Goal: Transaction & Acquisition: Purchase product/service

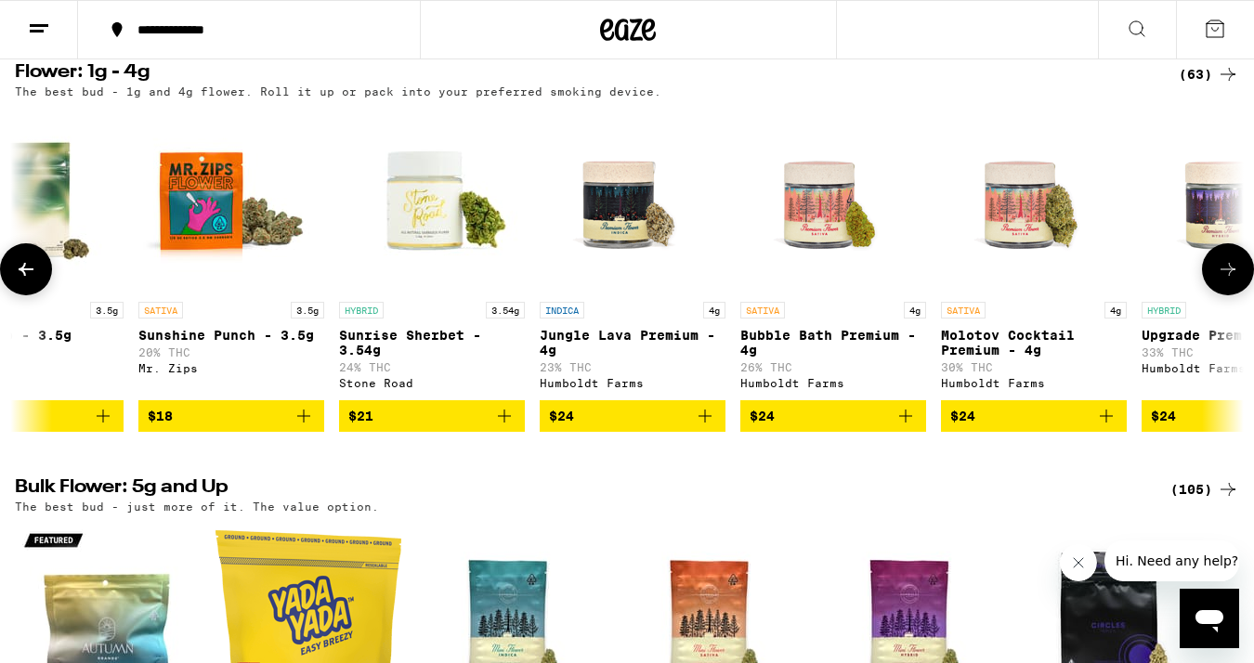
scroll to position [0, 1681]
click at [488, 427] on span "$21" at bounding box center [432, 416] width 167 height 22
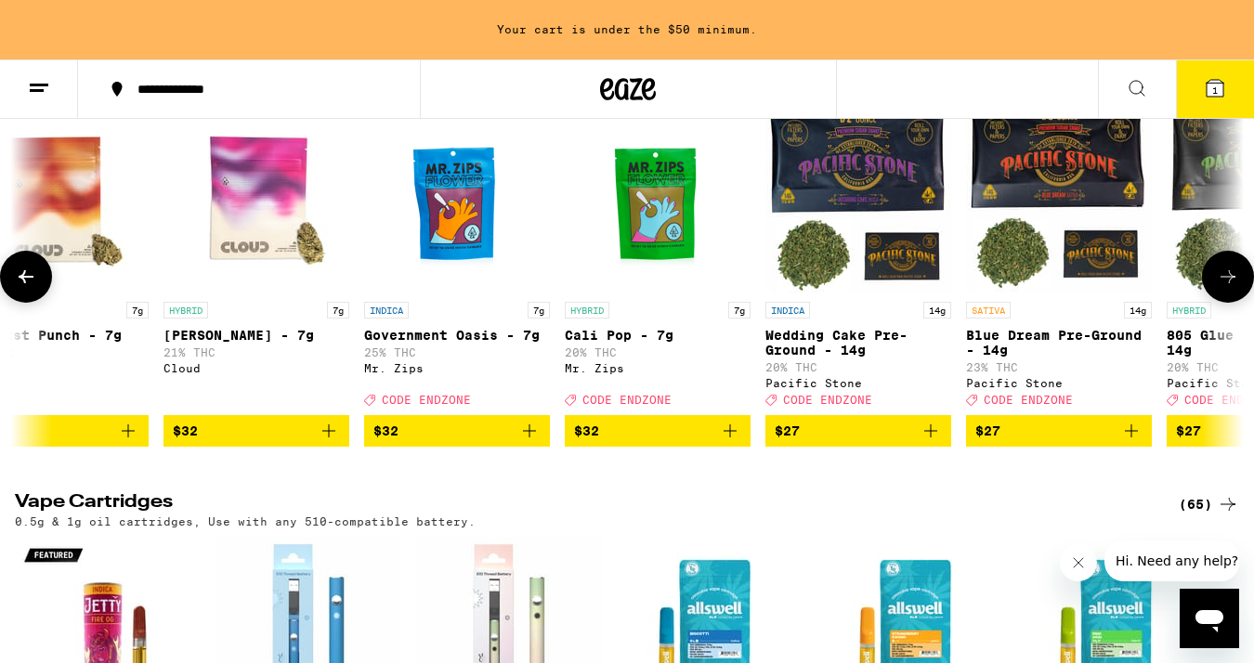
scroll to position [0, 2247]
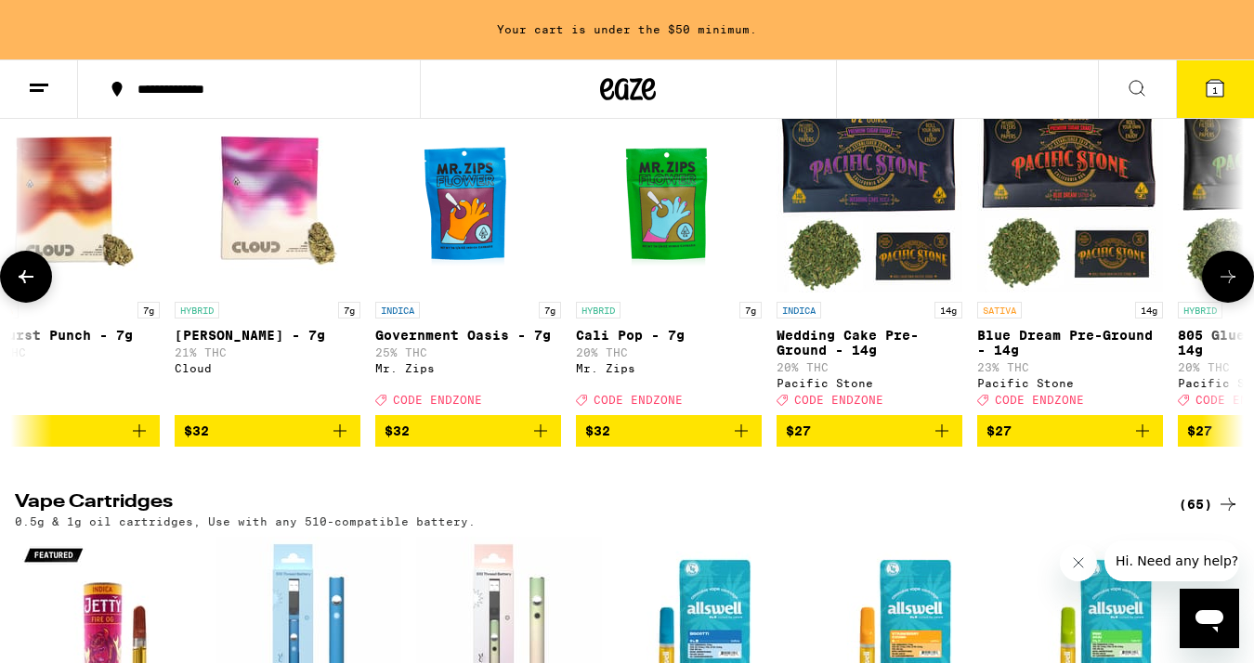
click at [520, 442] on span "$32" at bounding box center [467, 431] width 167 height 22
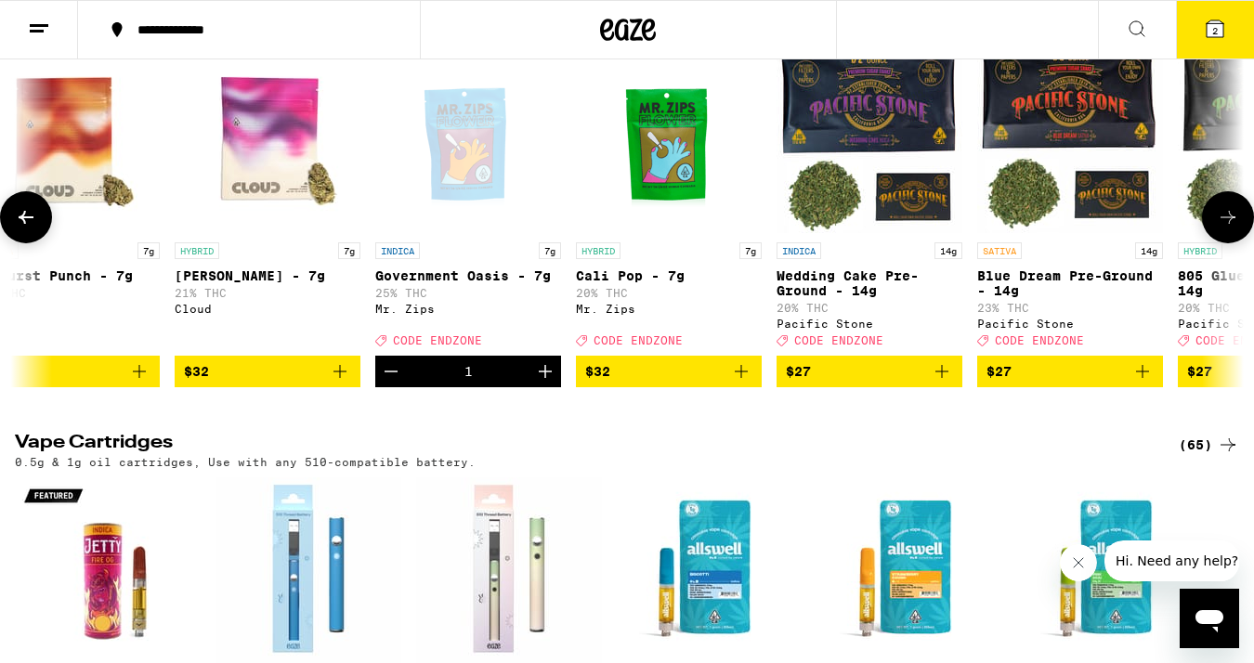
scroll to position [1897, 0]
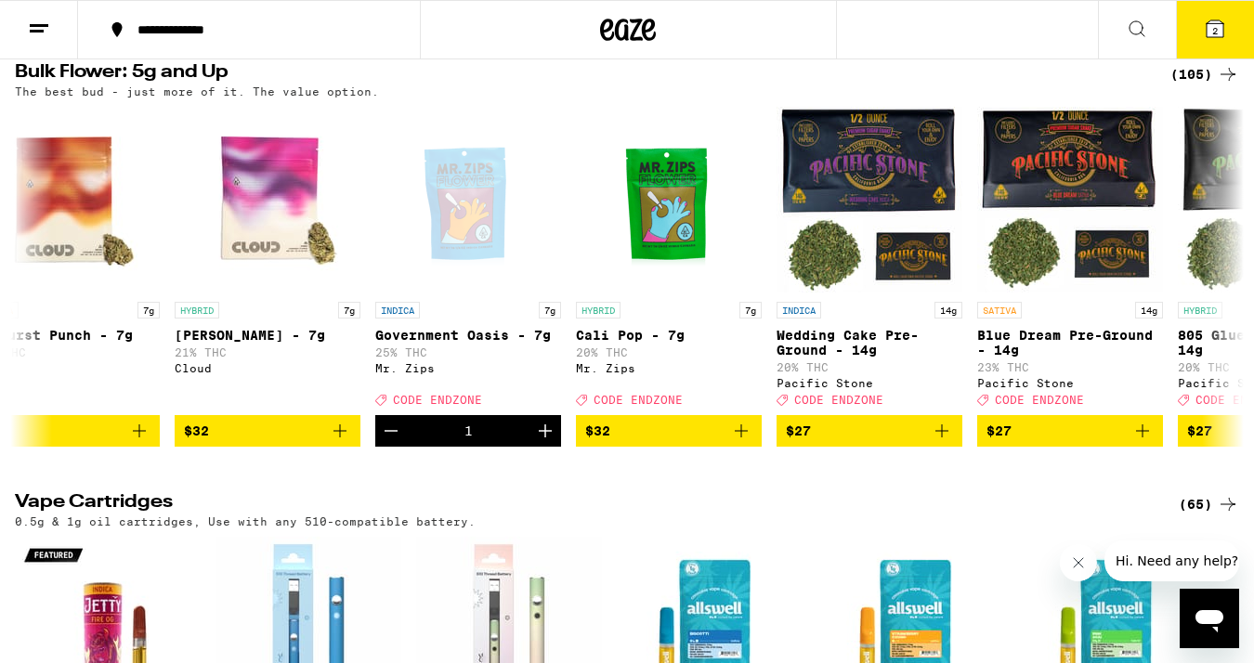
click at [1223, 27] on icon at bounding box center [1214, 28] width 17 height 17
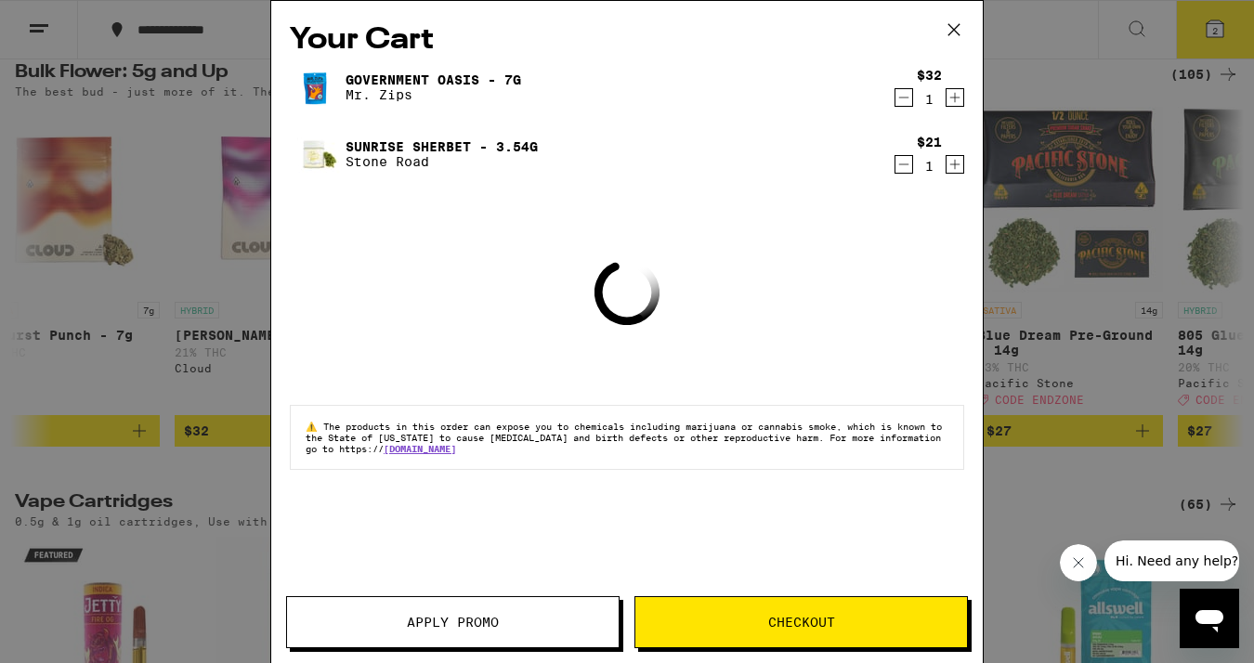
click at [446, 603] on button "Apply Promo" at bounding box center [452, 622] width 333 height 52
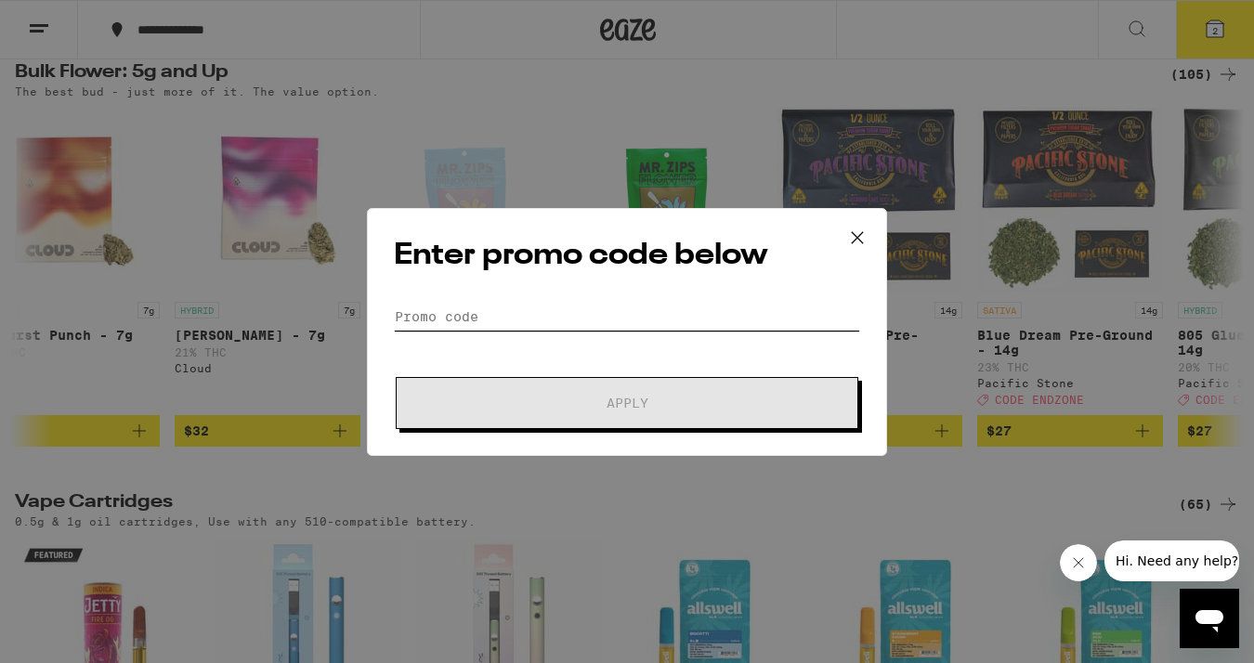
click at [431, 310] on input "Promo Code" at bounding box center [627, 317] width 466 height 28
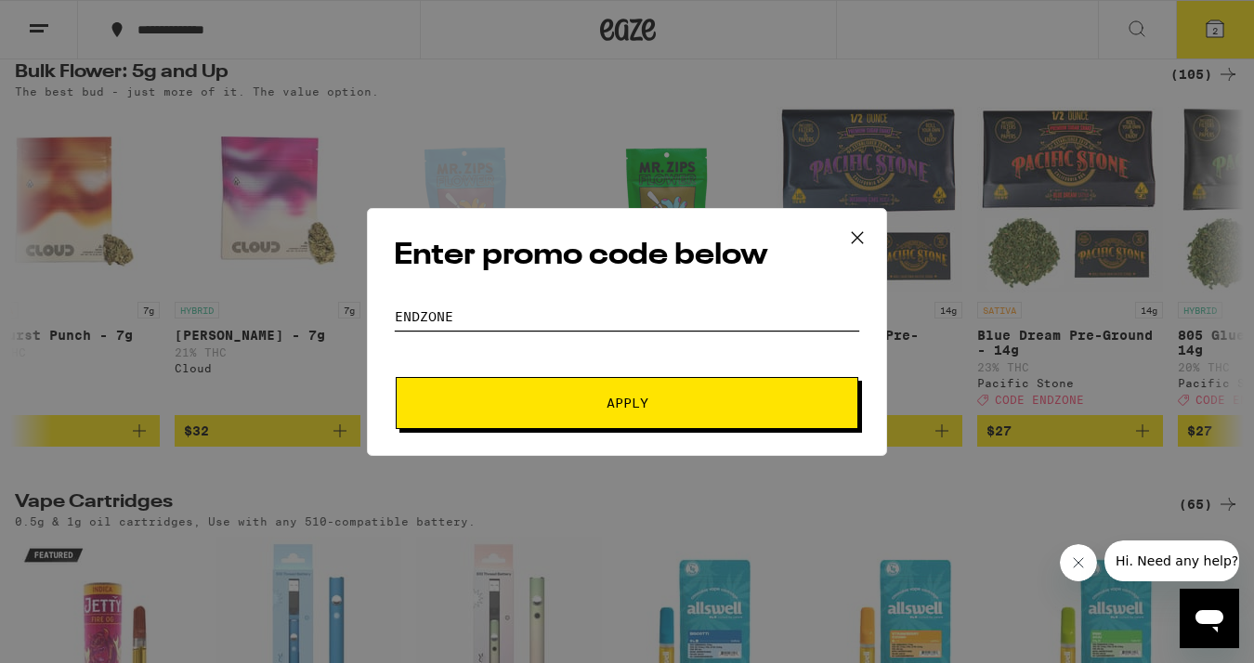
type input "ENDZONE"
click at [481, 410] on button "Apply" at bounding box center [627, 403] width 462 height 52
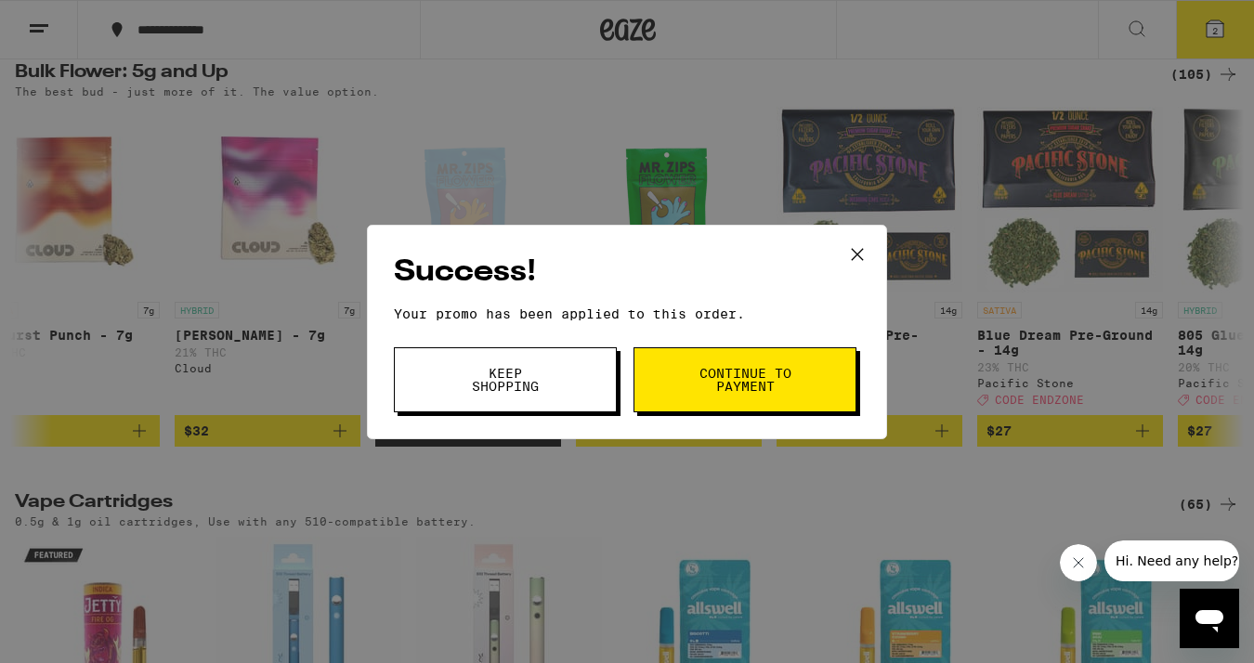
click at [850, 249] on icon at bounding box center [857, 255] width 28 height 28
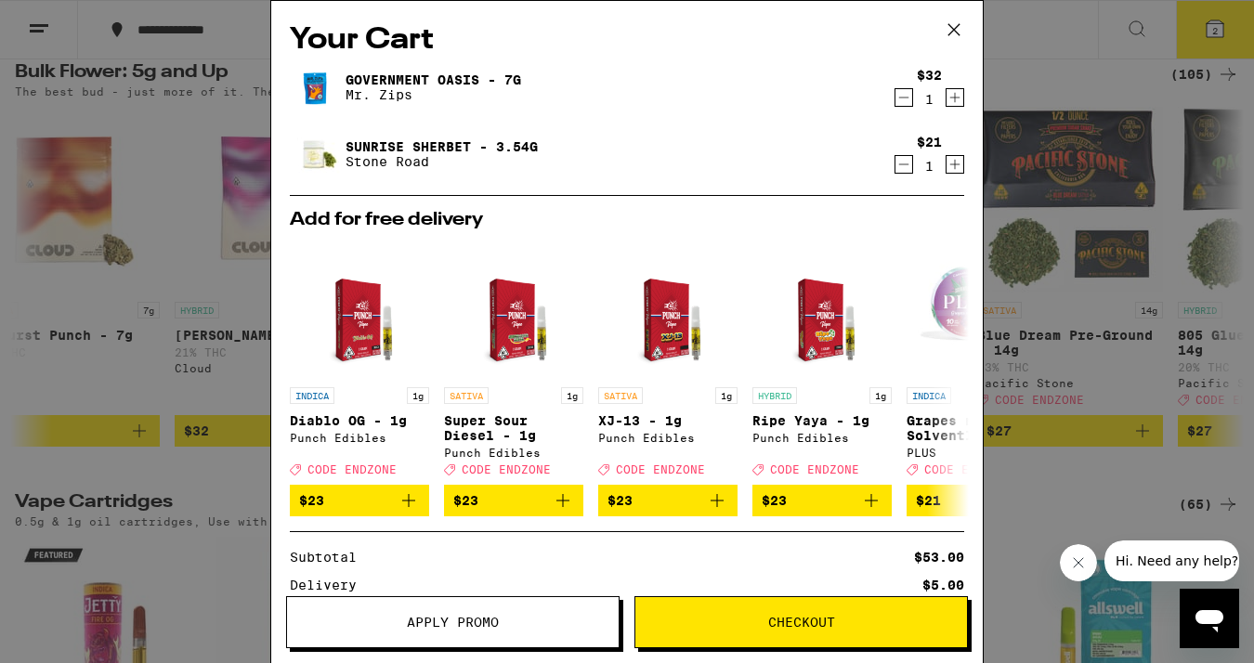
click at [951, 27] on icon at bounding box center [953, 29] width 11 height 11
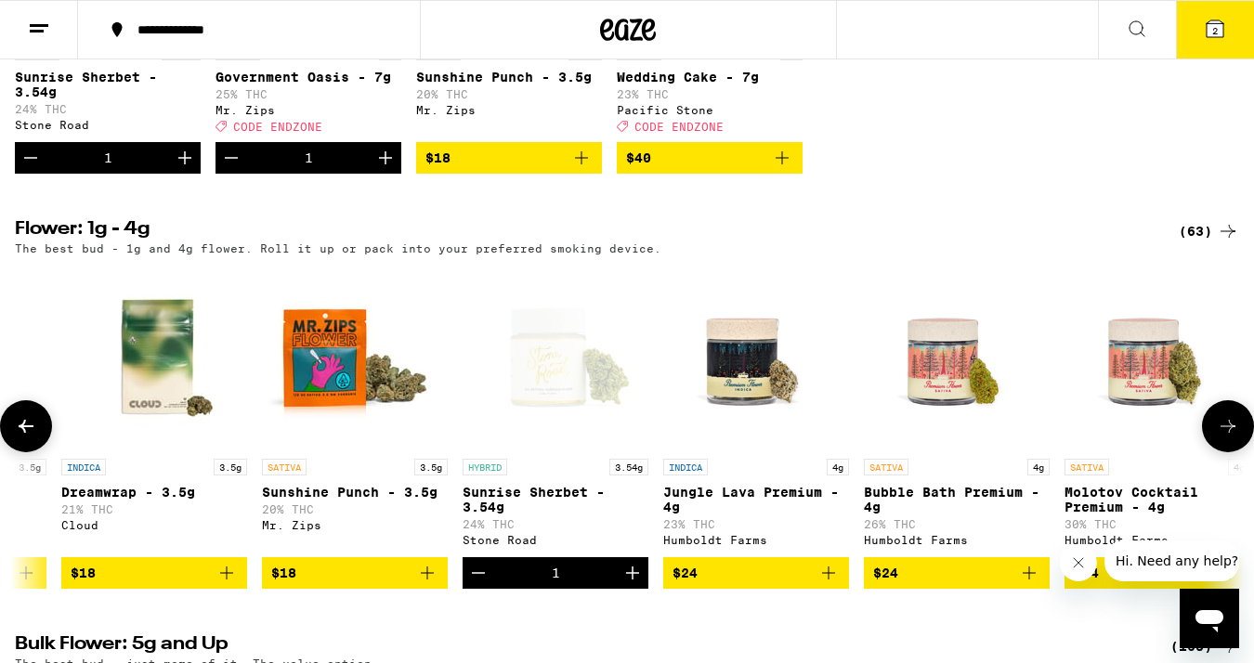
scroll to position [0, 1560]
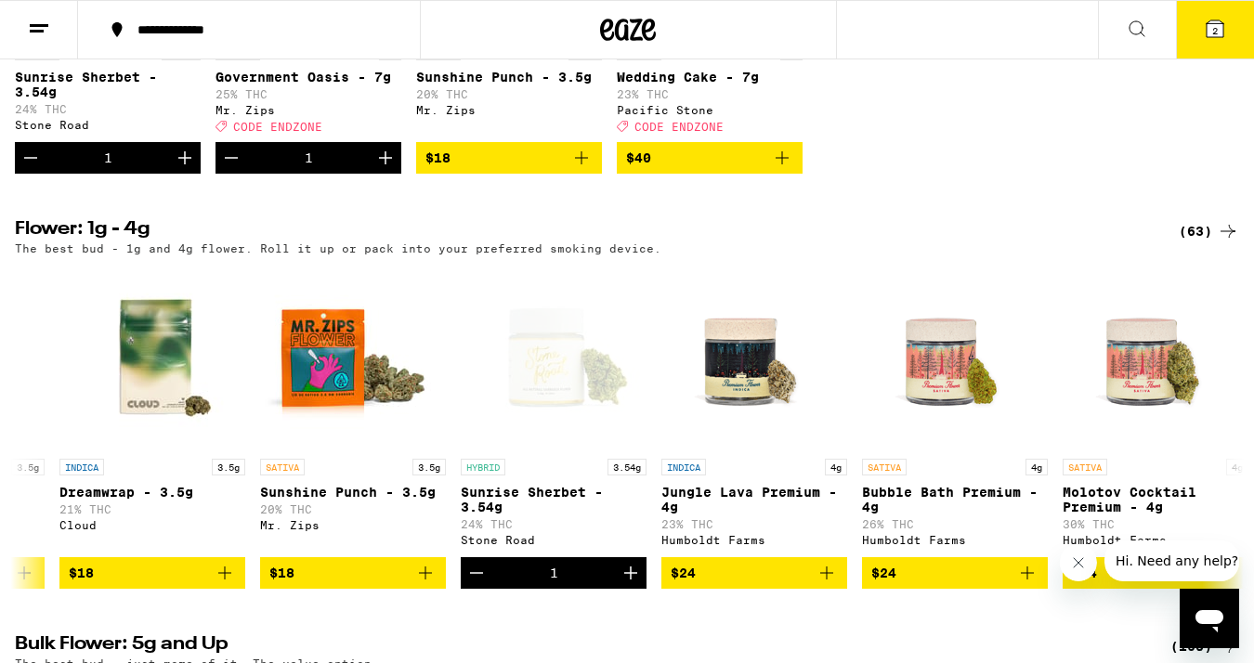
click at [1217, 45] on button "2" at bounding box center [1215, 30] width 78 height 58
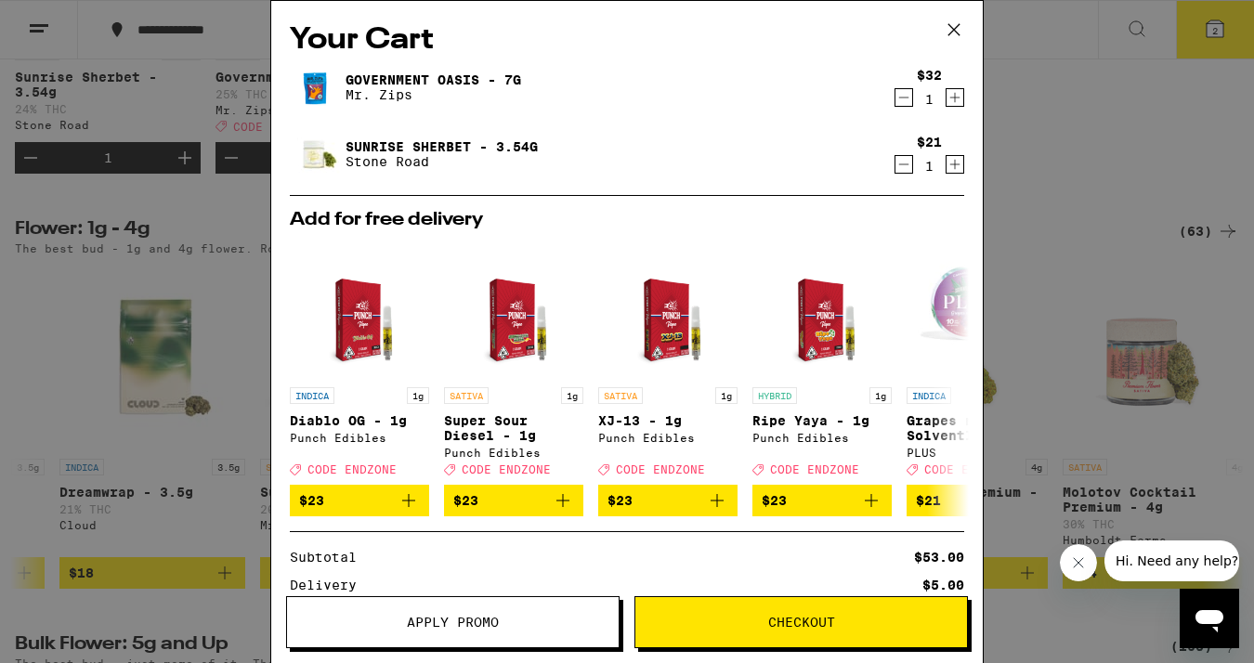
click at [709, 623] on span "Checkout" at bounding box center [801, 622] width 332 height 13
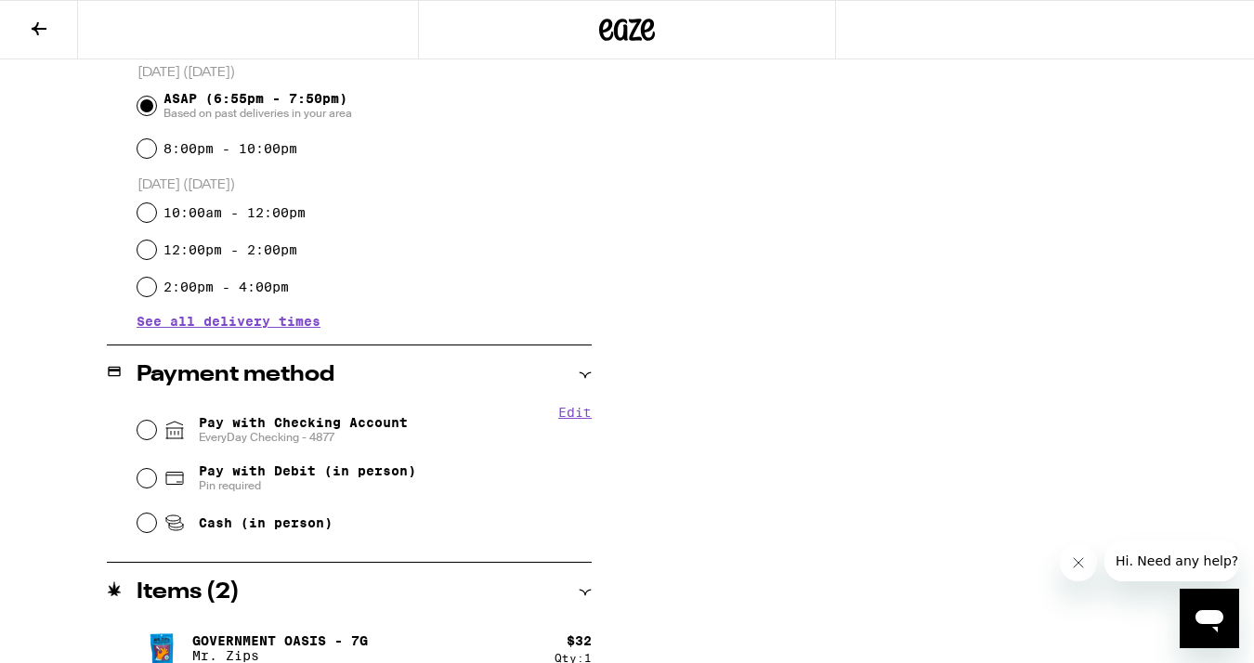
scroll to position [522, 0]
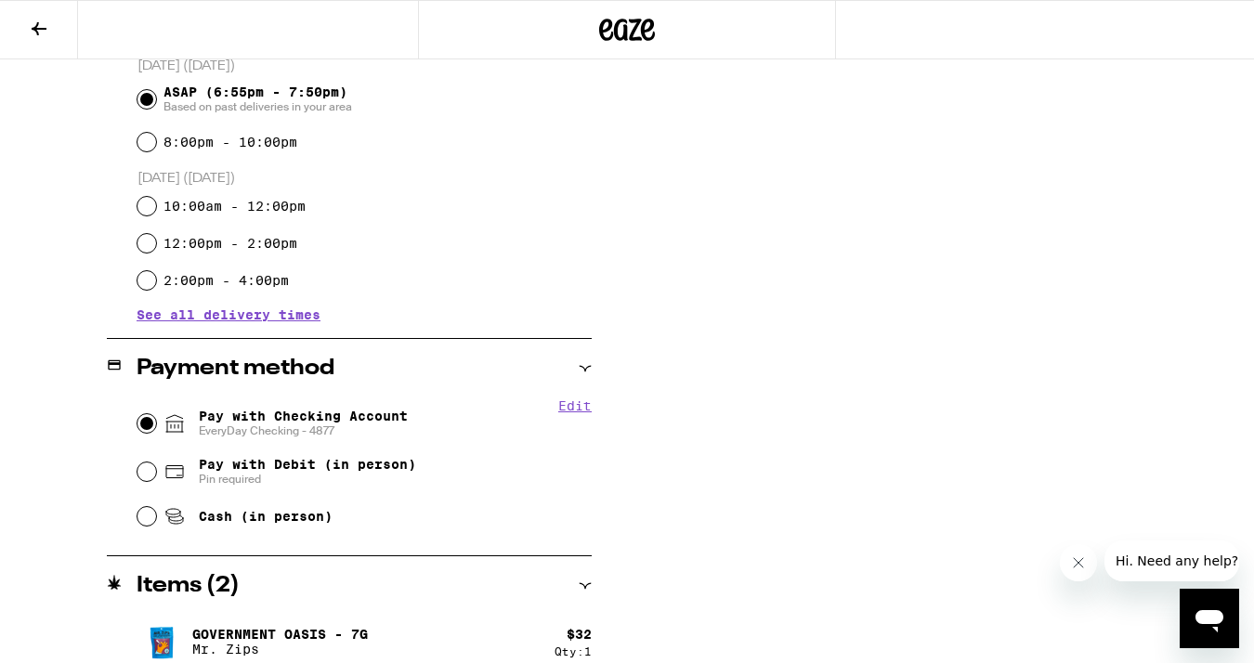
click at [145, 422] on input "Pay with Checking Account EveryDay Checking - 4877" at bounding box center [146, 423] width 19 height 19
radio input "true"
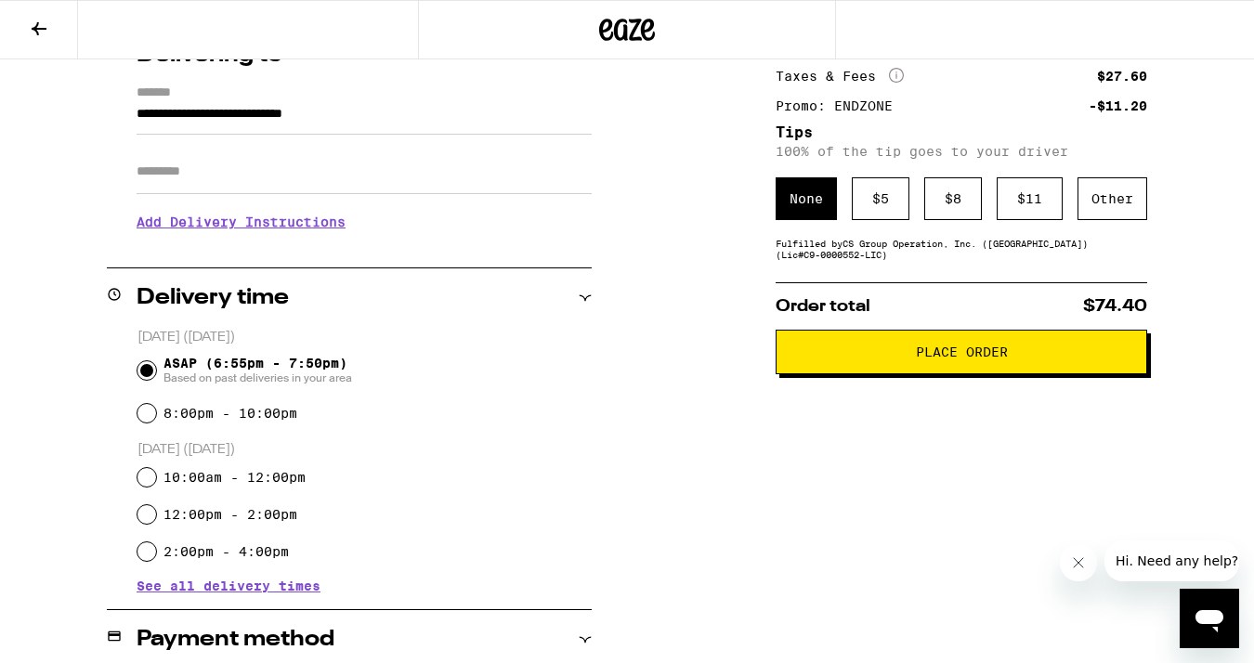
scroll to position [0, 0]
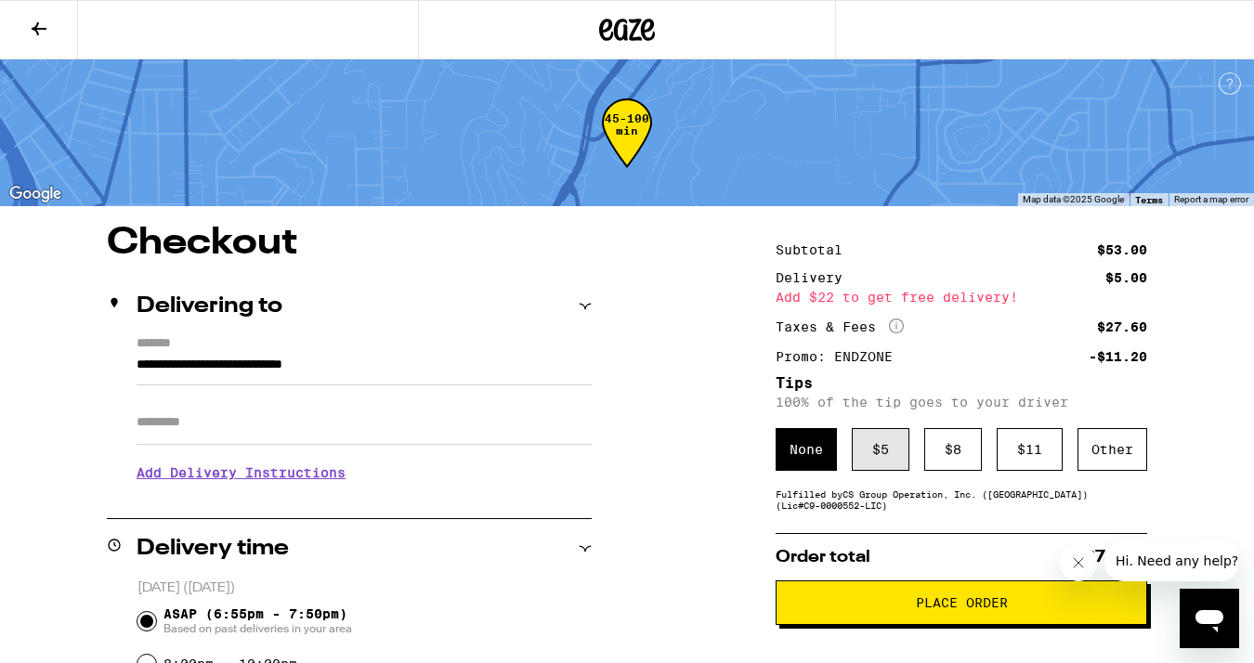
click at [873, 443] on div "$ 5" at bounding box center [881, 449] width 58 height 43
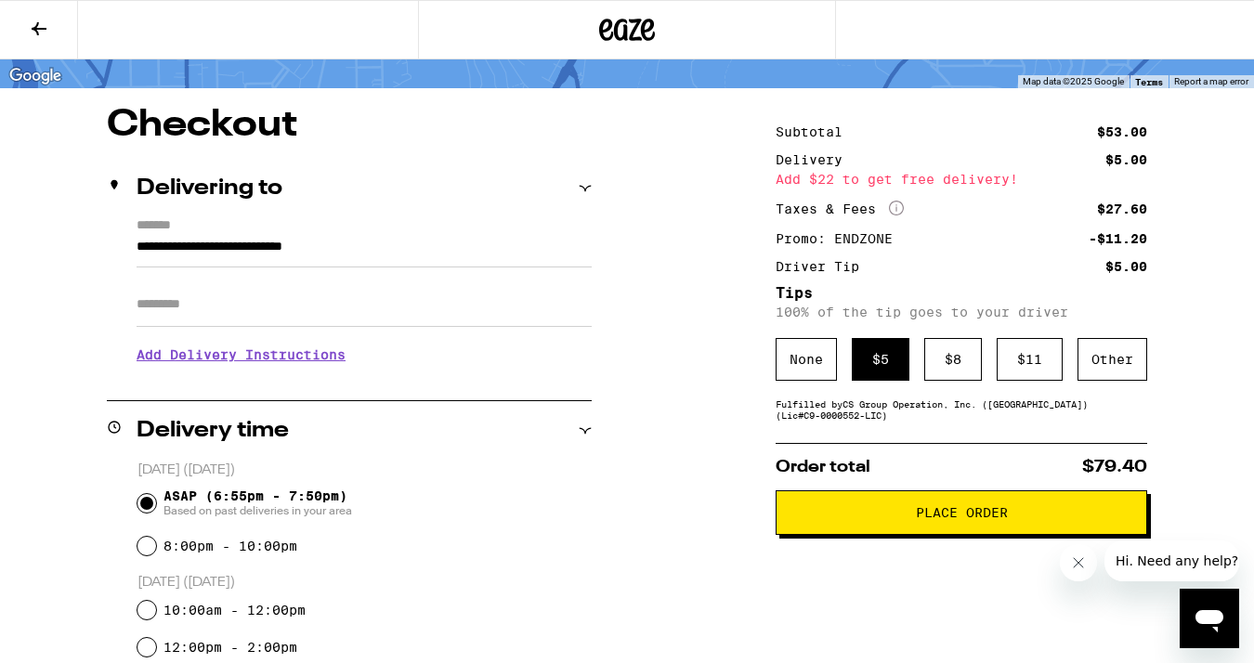
scroll to position [111, 0]
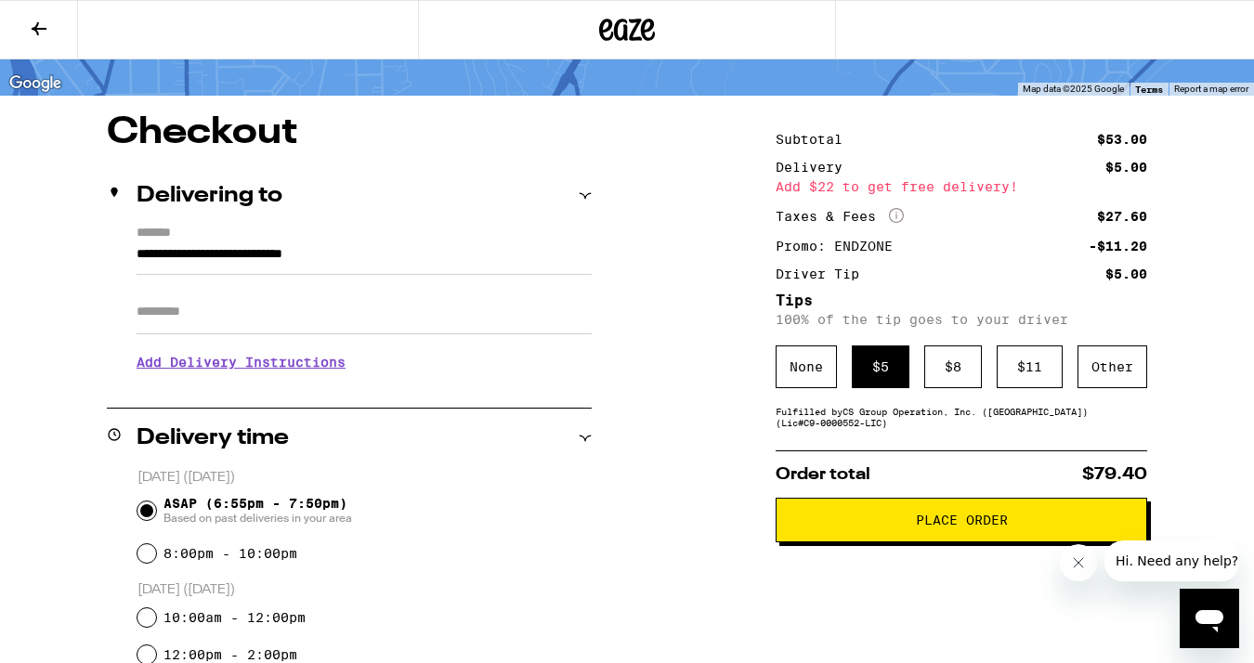
click at [827, 540] on button "Place Order" at bounding box center [960, 520] width 371 height 45
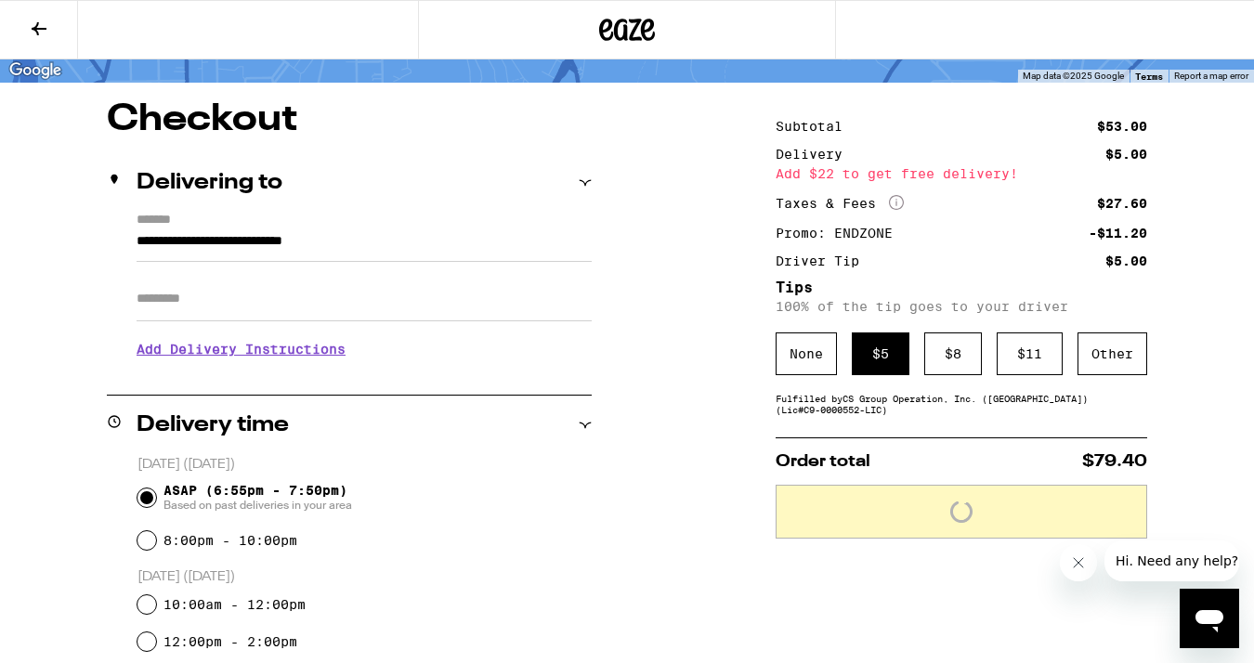
scroll to position [0, 0]
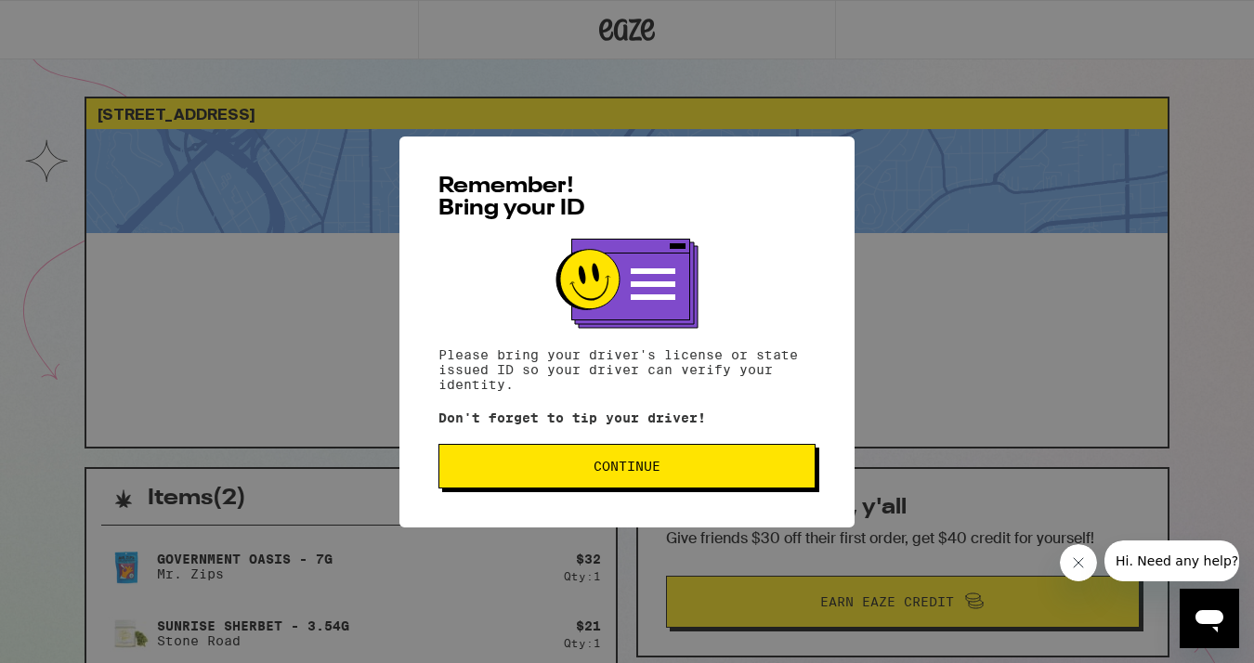
click at [538, 458] on button "Continue" at bounding box center [626, 466] width 377 height 45
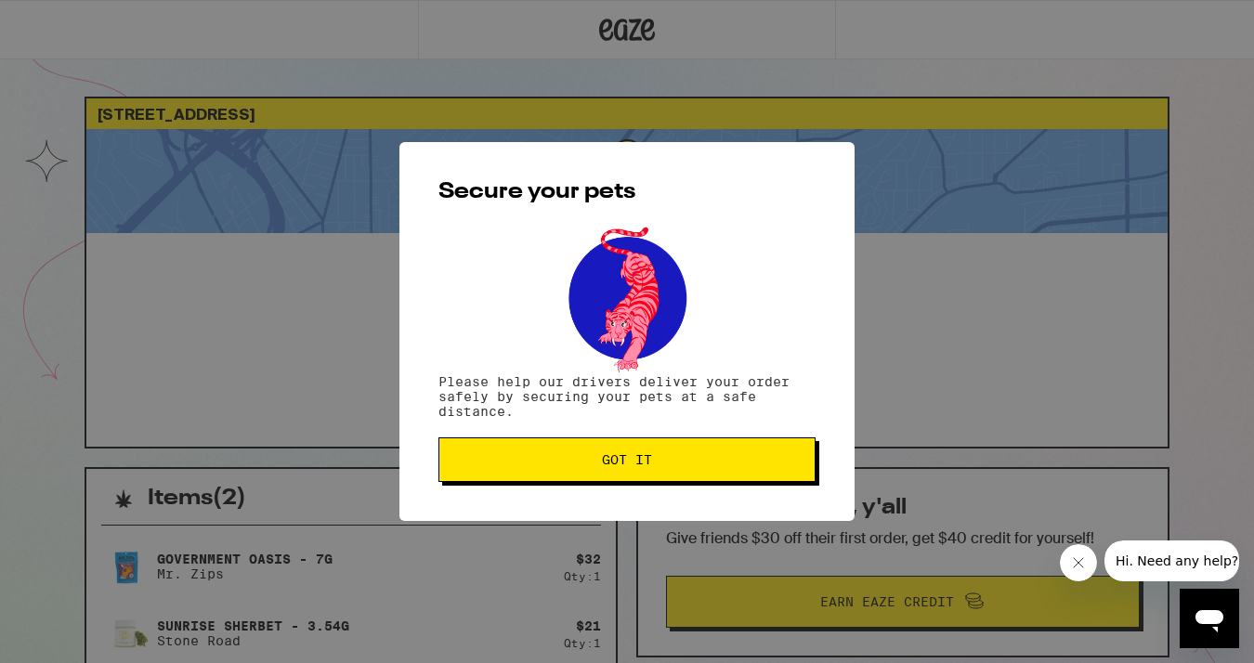
click at [522, 475] on button "Got it" at bounding box center [626, 459] width 377 height 45
